Goal: Task Accomplishment & Management: Complete application form

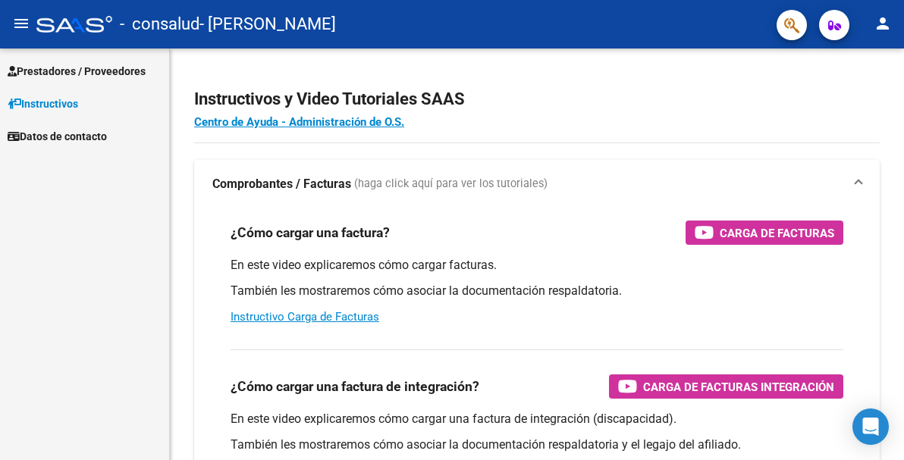
click at [128, 74] on span "Prestadores / Proveedores" at bounding box center [77, 71] width 138 height 17
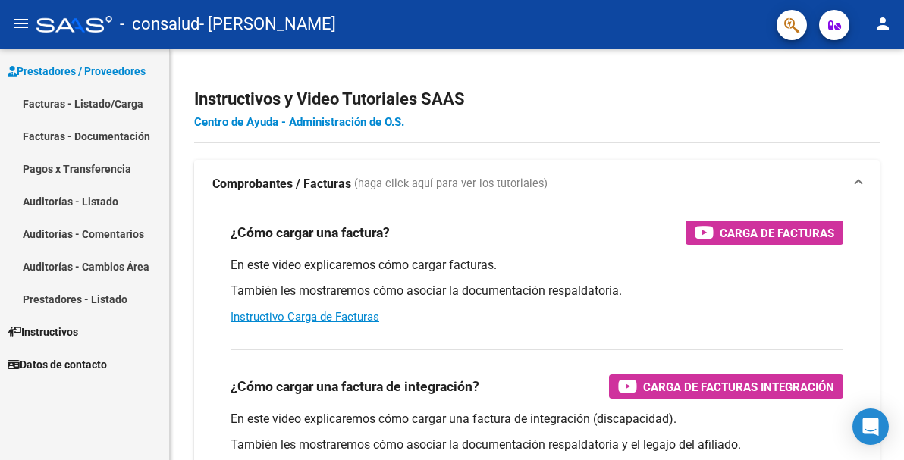
click at [117, 102] on link "Facturas - Listado/Carga" at bounding box center [84, 103] width 169 height 33
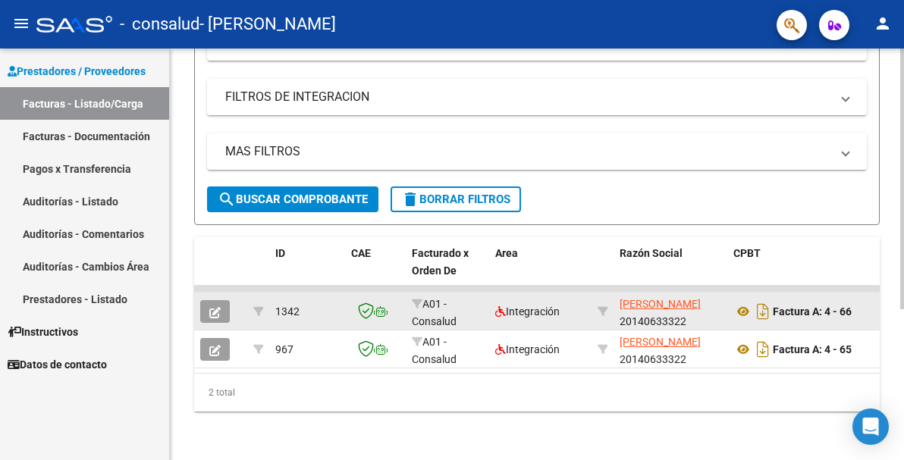
click at [217, 307] on icon "button" at bounding box center [214, 312] width 11 height 11
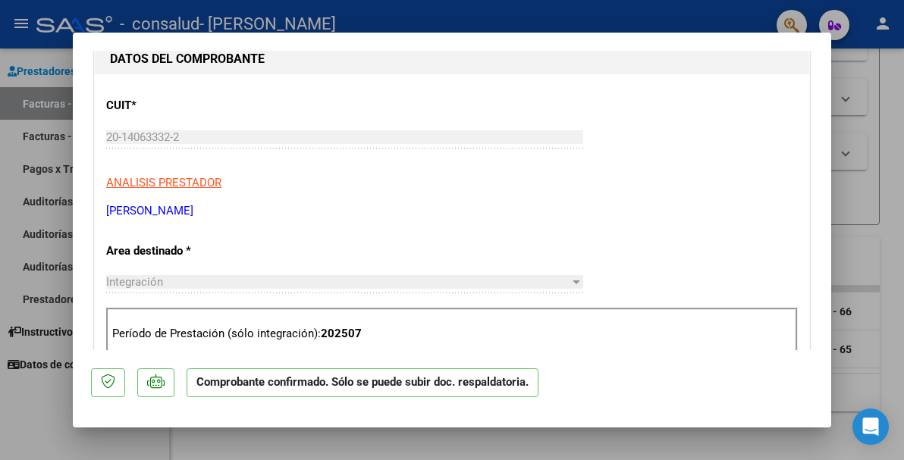
scroll to position [152, 0]
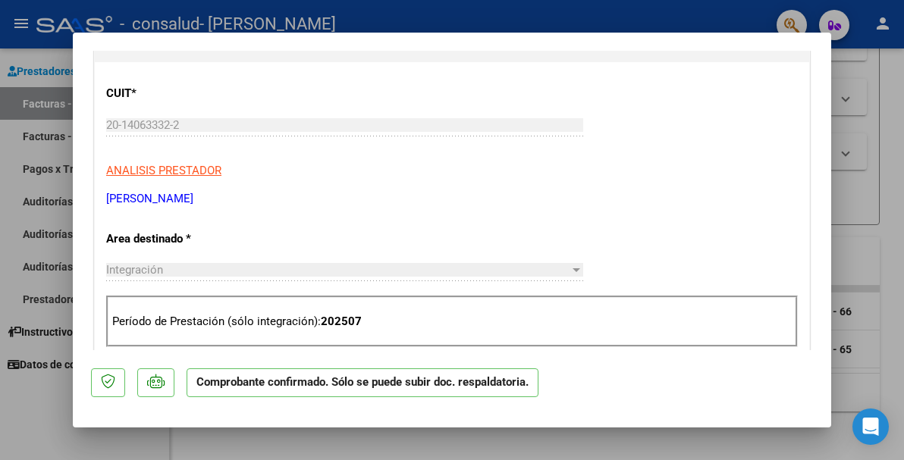
click at [875, 147] on div at bounding box center [452, 230] width 904 height 460
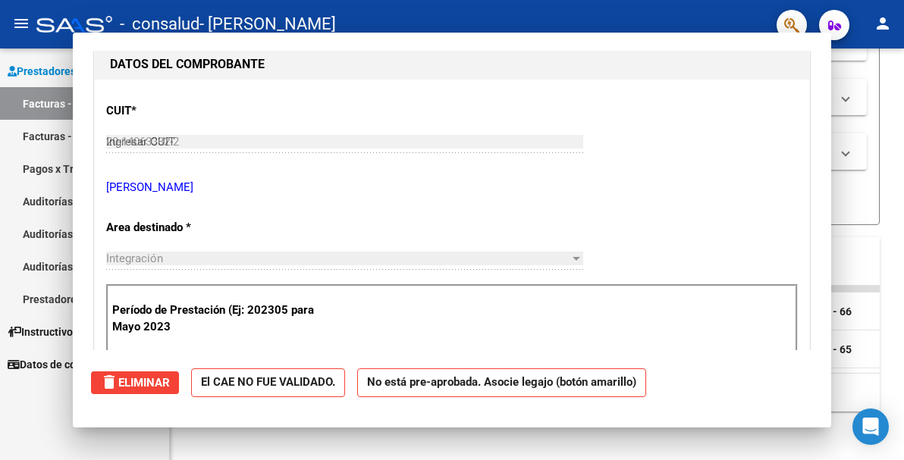
type input "$ 0,00"
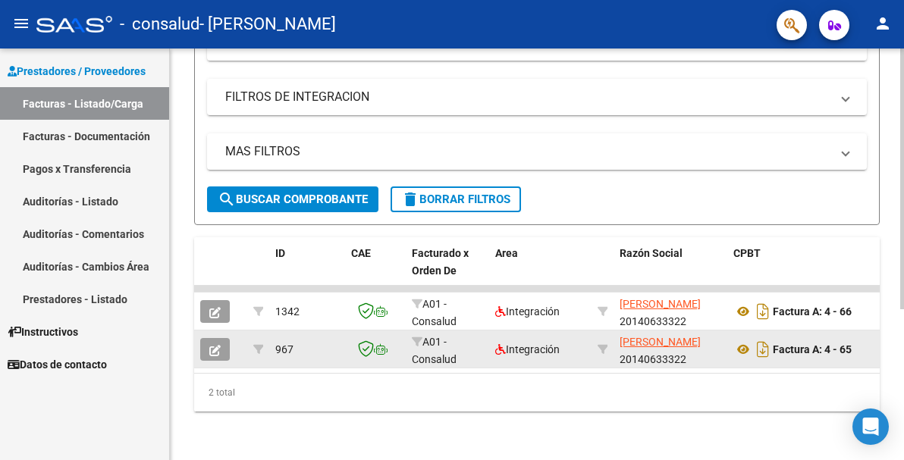
click at [212, 345] on icon "button" at bounding box center [214, 350] width 11 height 11
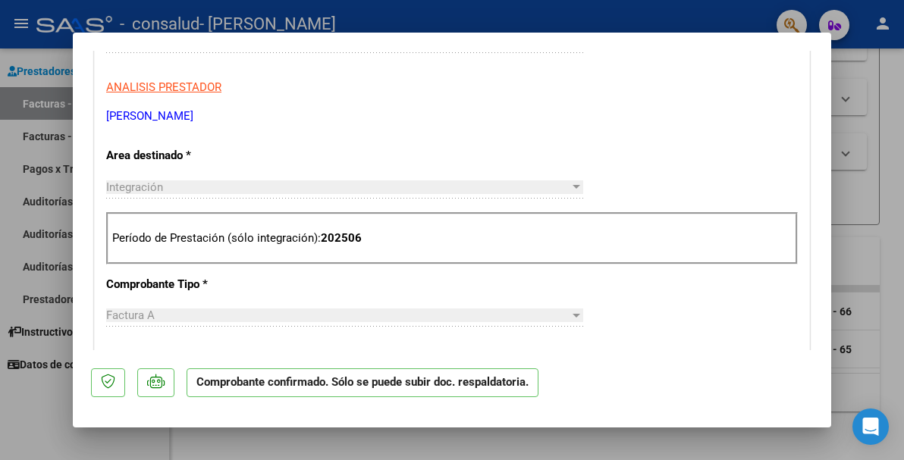
scroll to position [455, 0]
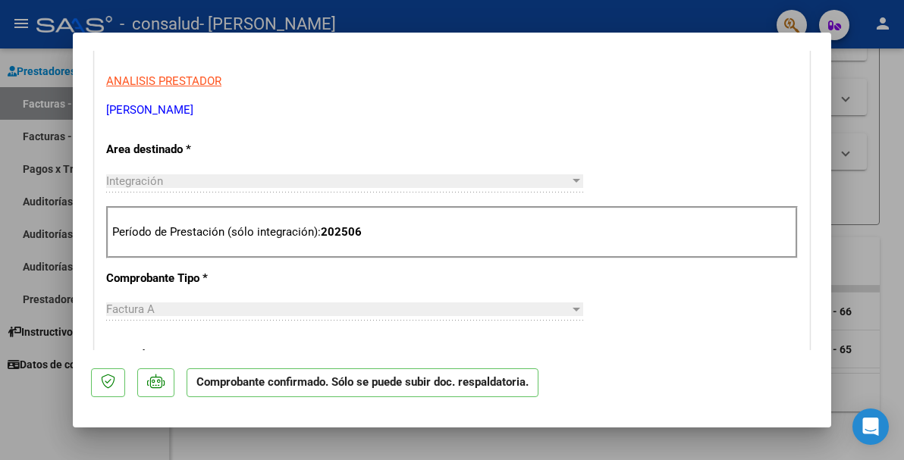
click at [860, 256] on div at bounding box center [452, 230] width 904 height 460
type input "$ 0,00"
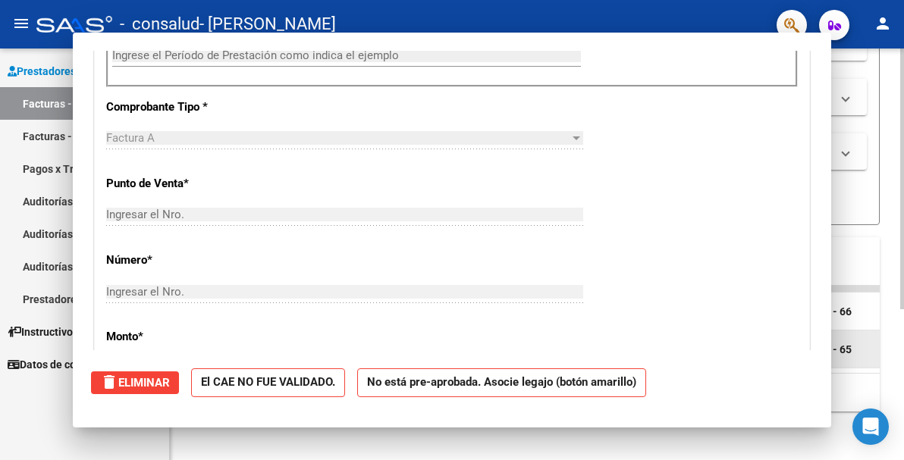
scroll to position [0, 0]
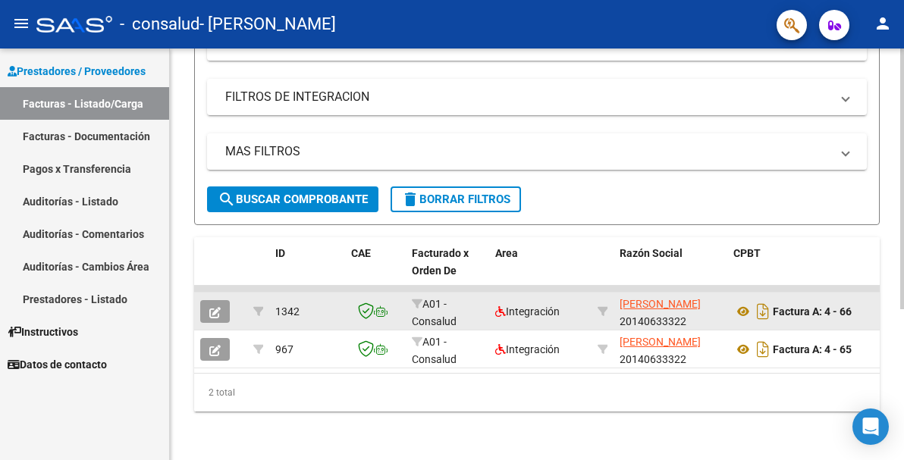
click at [211, 307] on icon "button" at bounding box center [214, 312] width 11 height 11
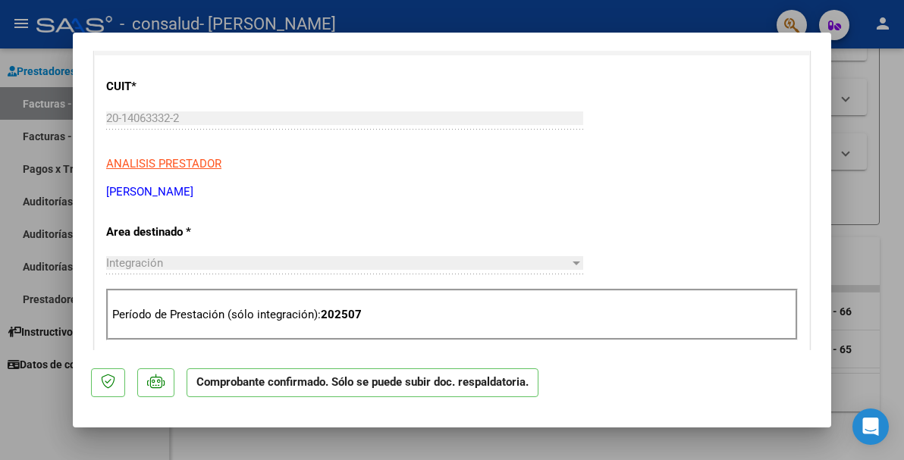
scroll to position [152, 0]
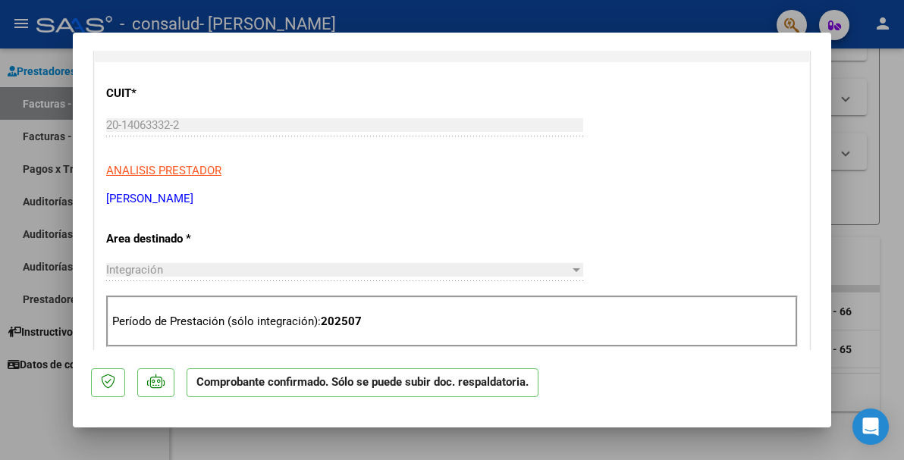
click at [846, 228] on div at bounding box center [452, 230] width 904 height 460
type input "$ 0,00"
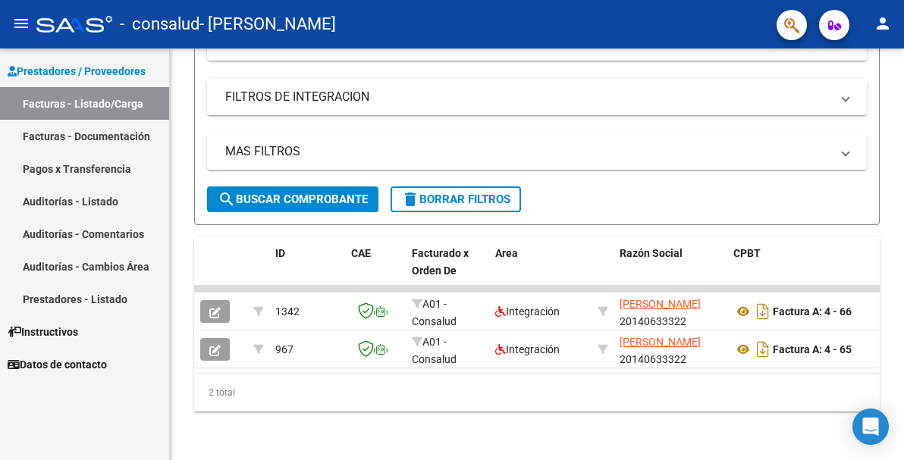
click at [72, 165] on link "Pagos x Transferencia" at bounding box center [84, 168] width 169 height 33
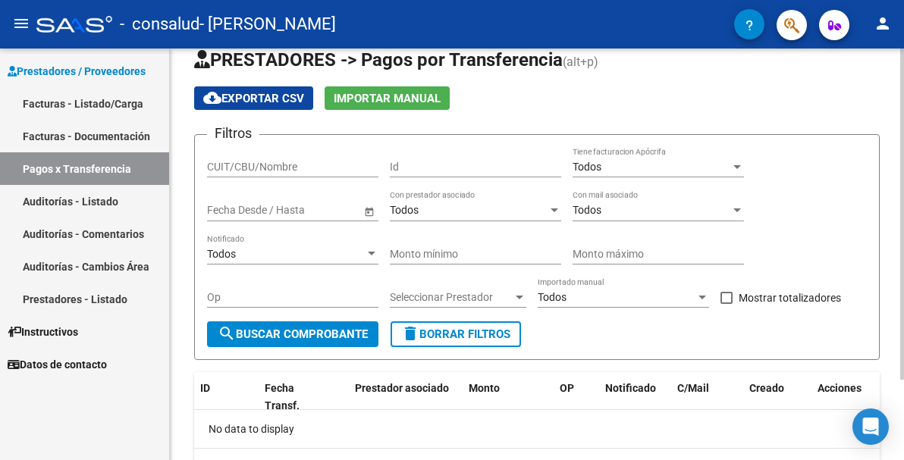
scroll to position [24, 0]
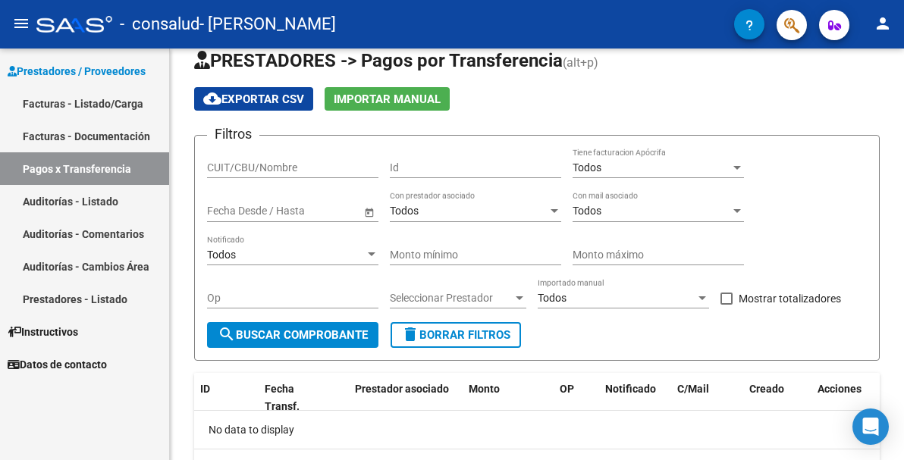
click at [86, 231] on link "Auditorías - Comentarios" at bounding box center [84, 234] width 169 height 33
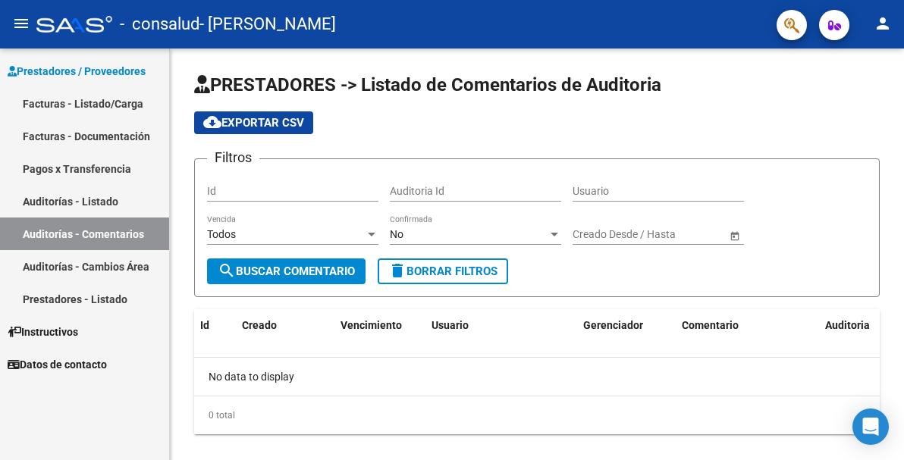
click at [126, 265] on link "Auditorías - Cambios Área" at bounding box center [84, 266] width 169 height 33
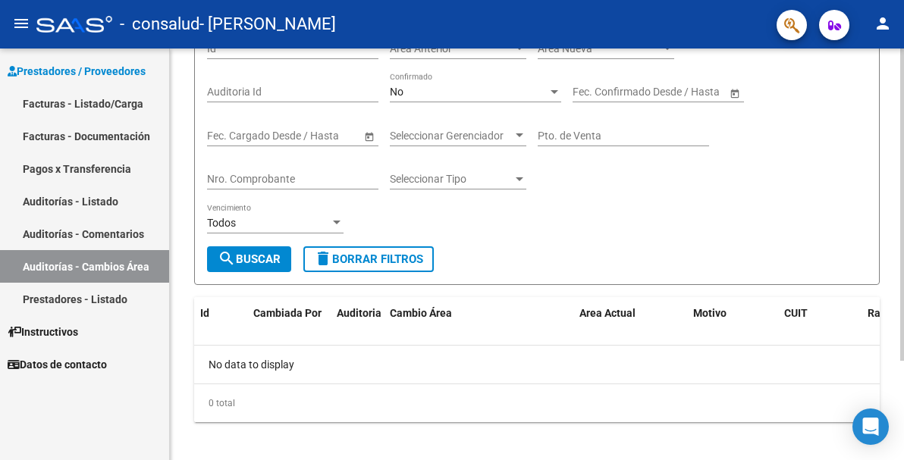
scroll to position [130, 0]
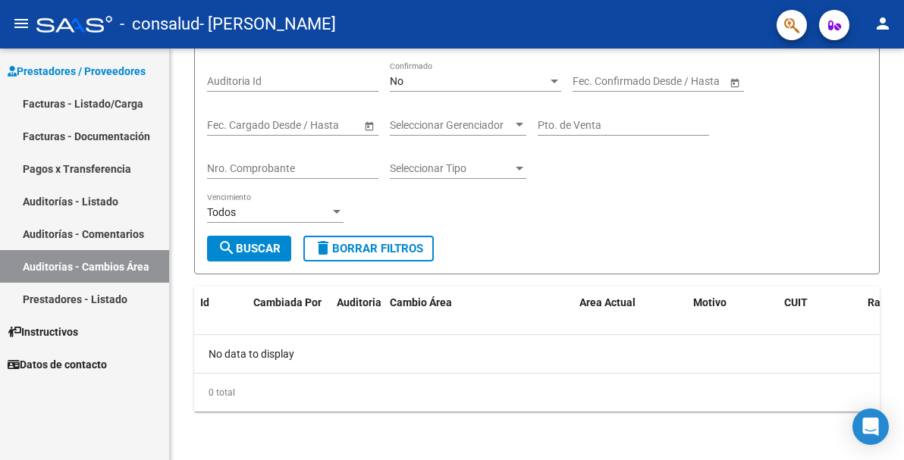
click at [109, 305] on link "Prestadores - Listado" at bounding box center [84, 299] width 169 height 33
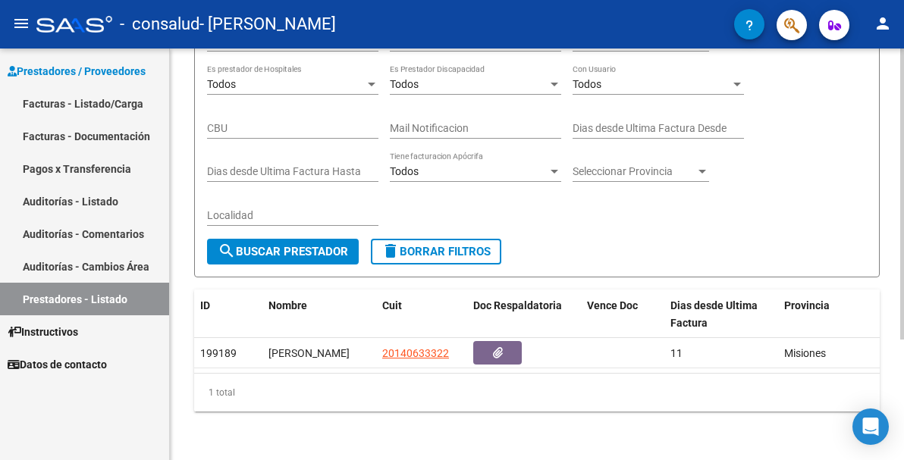
scroll to position [170, 0]
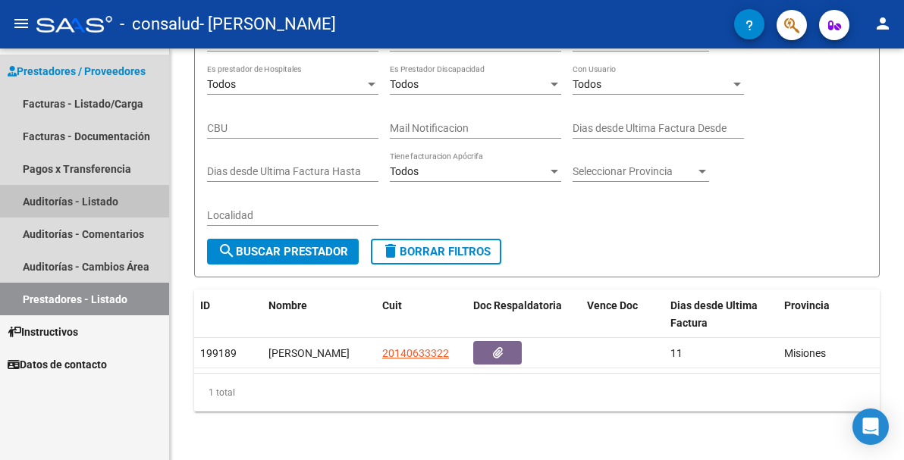
click at [93, 199] on link "Auditorías - Listado" at bounding box center [84, 201] width 169 height 33
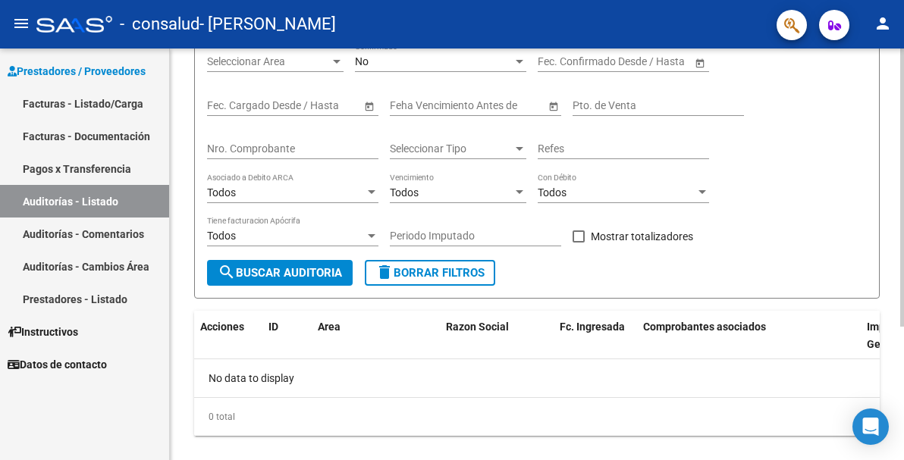
scroll to position [197, 0]
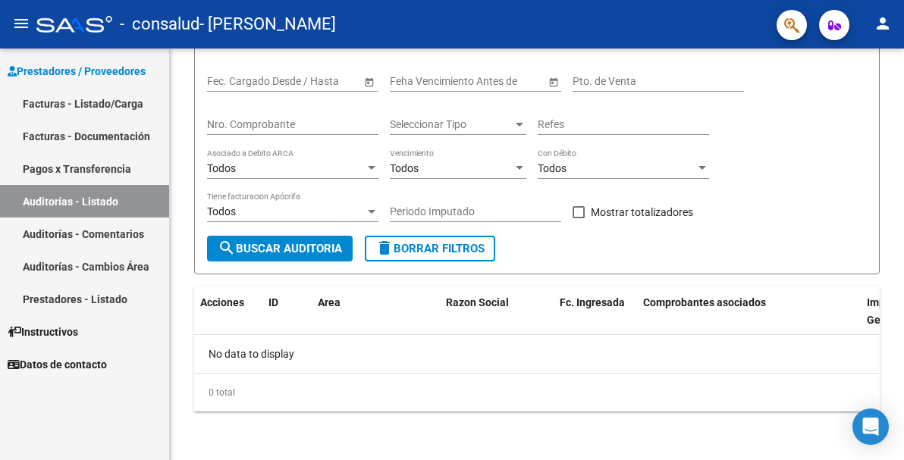
click at [126, 166] on link "Pagos x Transferencia" at bounding box center [84, 168] width 169 height 33
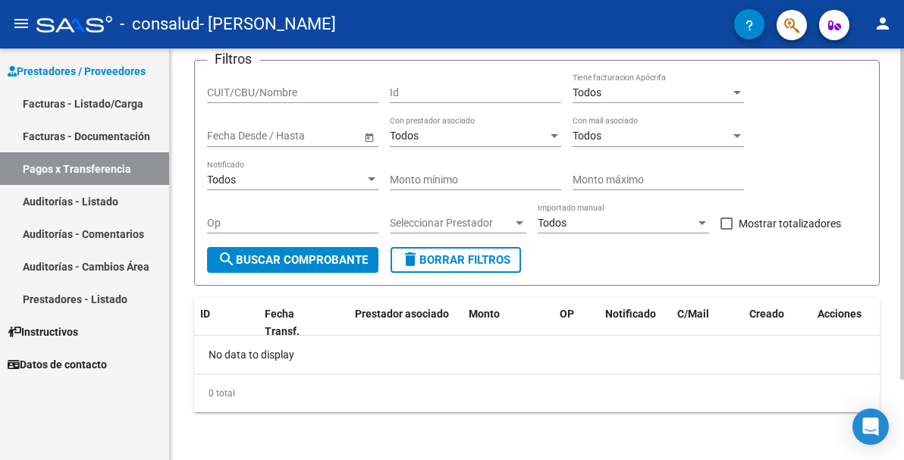
scroll to position [100, 0]
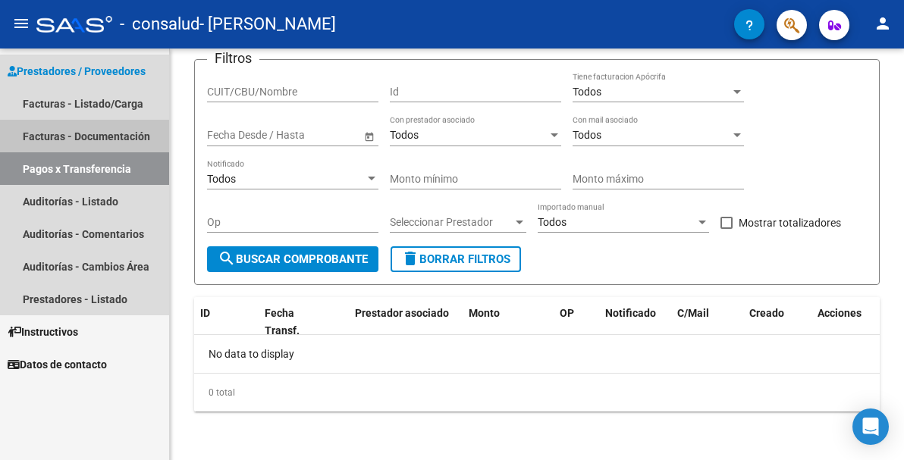
click at [76, 125] on link "Facturas - Documentación" at bounding box center [84, 136] width 169 height 33
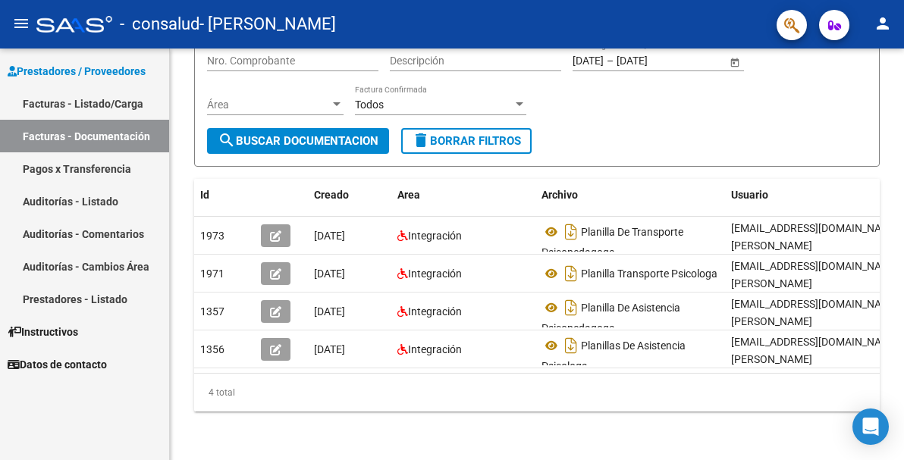
click at [126, 110] on link "Facturas - Listado/Carga" at bounding box center [84, 103] width 169 height 33
